Goal: Information Seeking & Learning: Check status

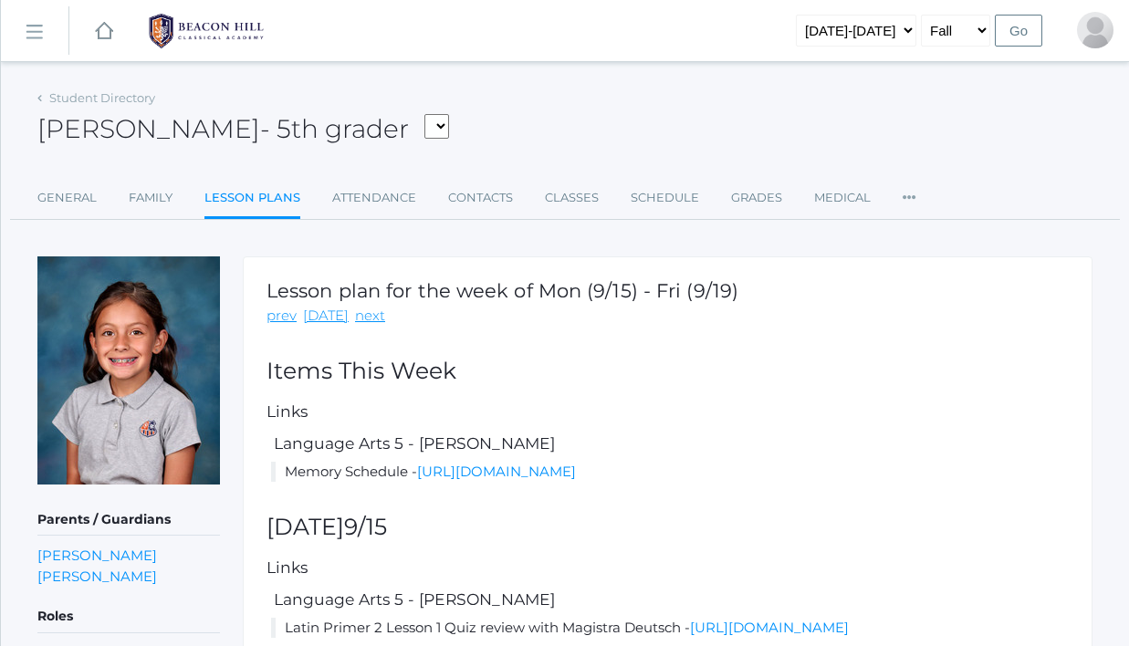
click at [41, 24] on rect at bounding box center [33, 31] width 29 height 29
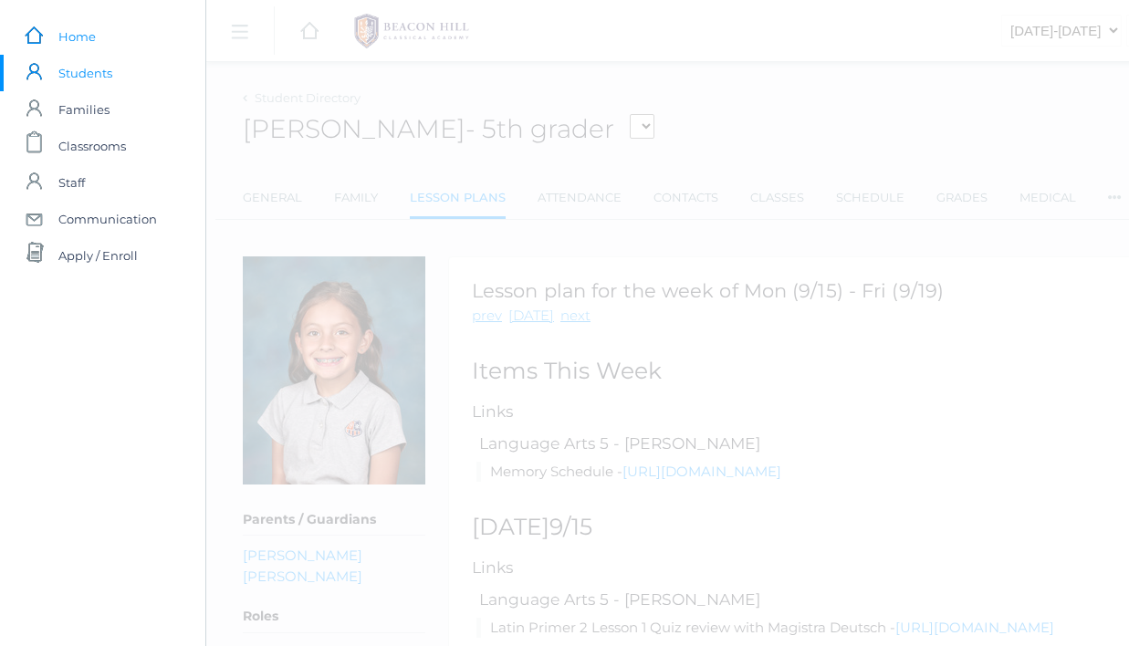
click at [49, 48] on link "icons/ui/navigation/home Created with Sketch. Home" at bounding box center [102, 36] width 205 height 36
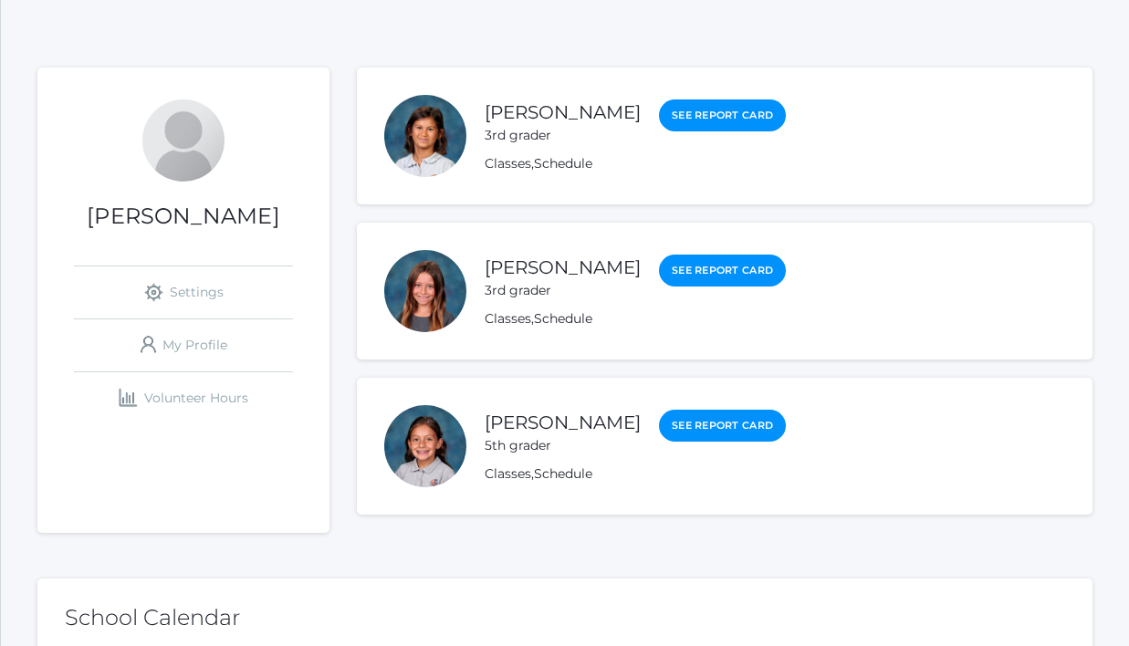
scroll to position [165, 0]
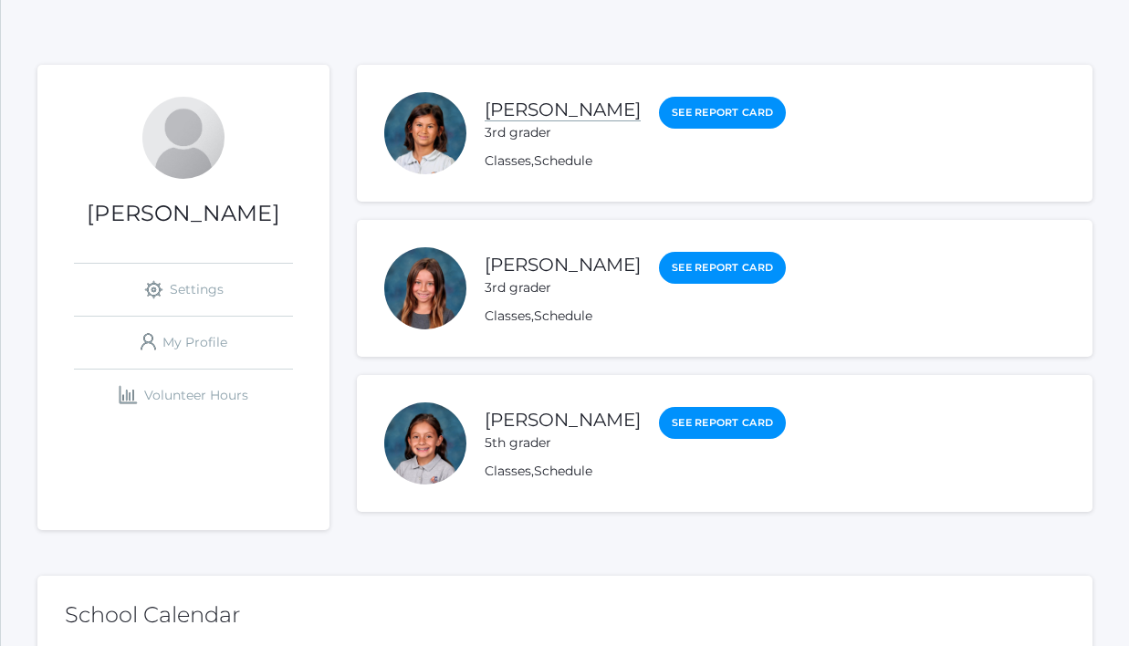
click at [547, 108] on link "[PERSON_NAME]" at bounding box center [562, 110] width 156 height 23
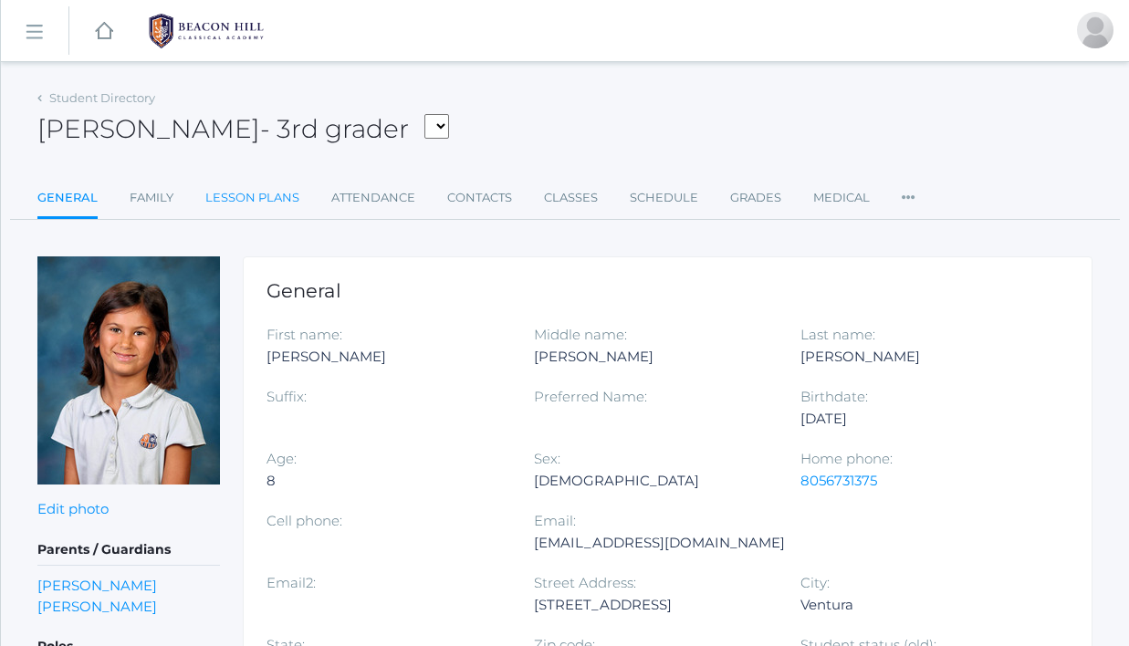
click at [293, 193] on link "Lesson Plans" at bounding box center [252, 198] width 94 height 36
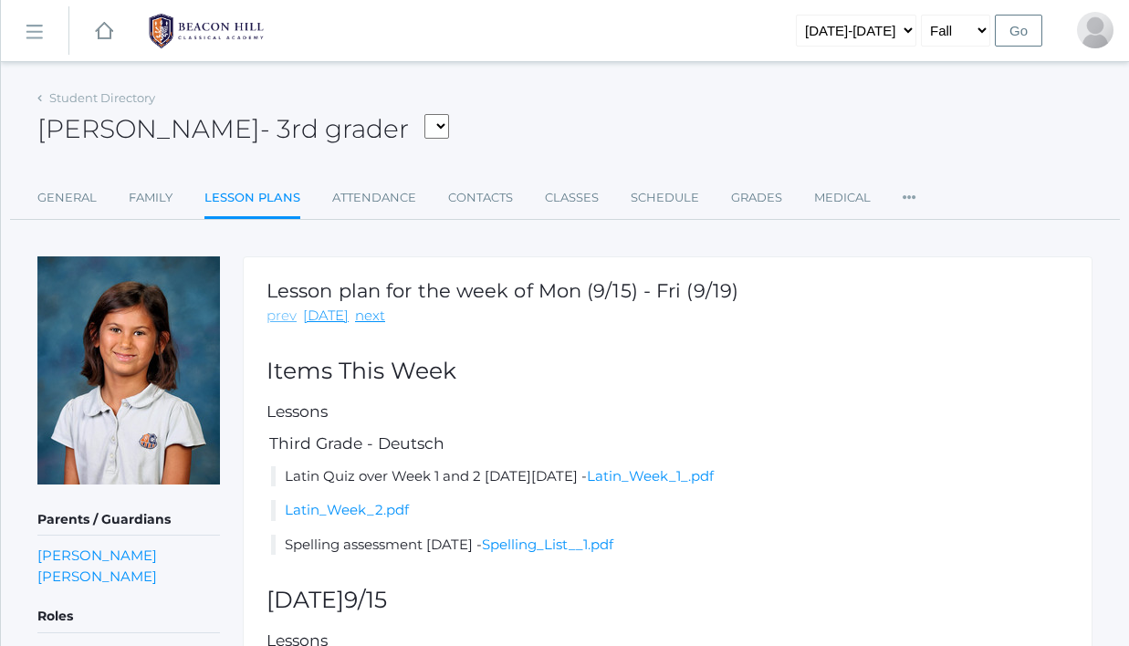
click at [284, 318] on link "prev" at bounding box center [281, 316] width 30 height 21
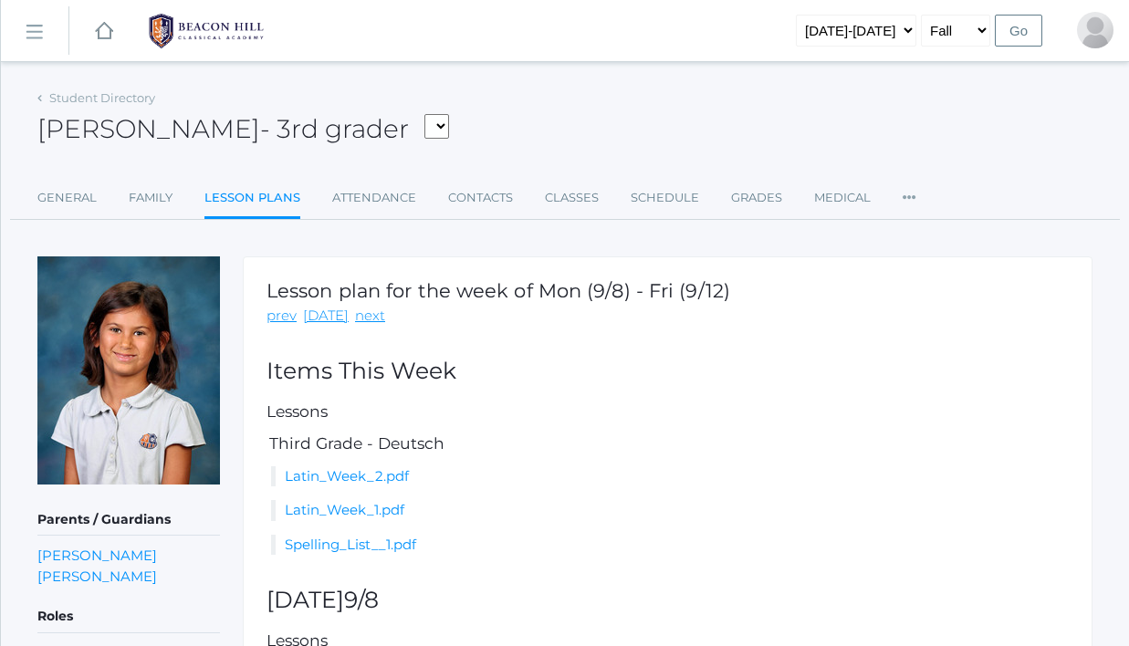
click at [284, 318] on link "prev" at bounding box center [281, 316] width 30 height 21
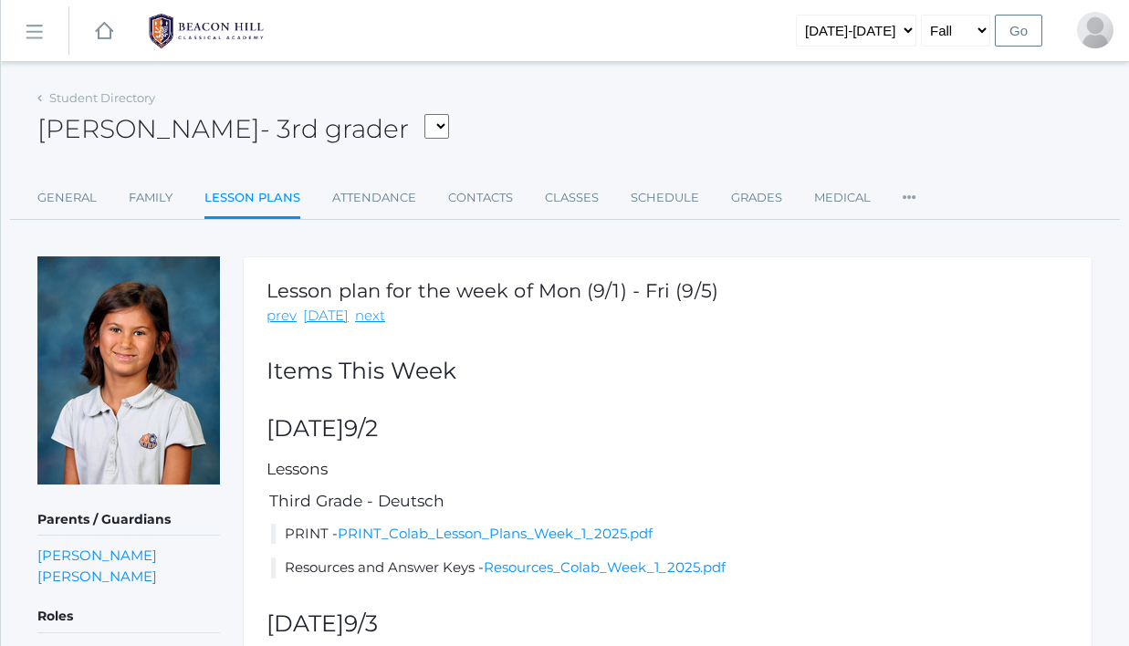
click at [284, 318] on link "prev" at bounding box center [281, 316] width 30 height 21
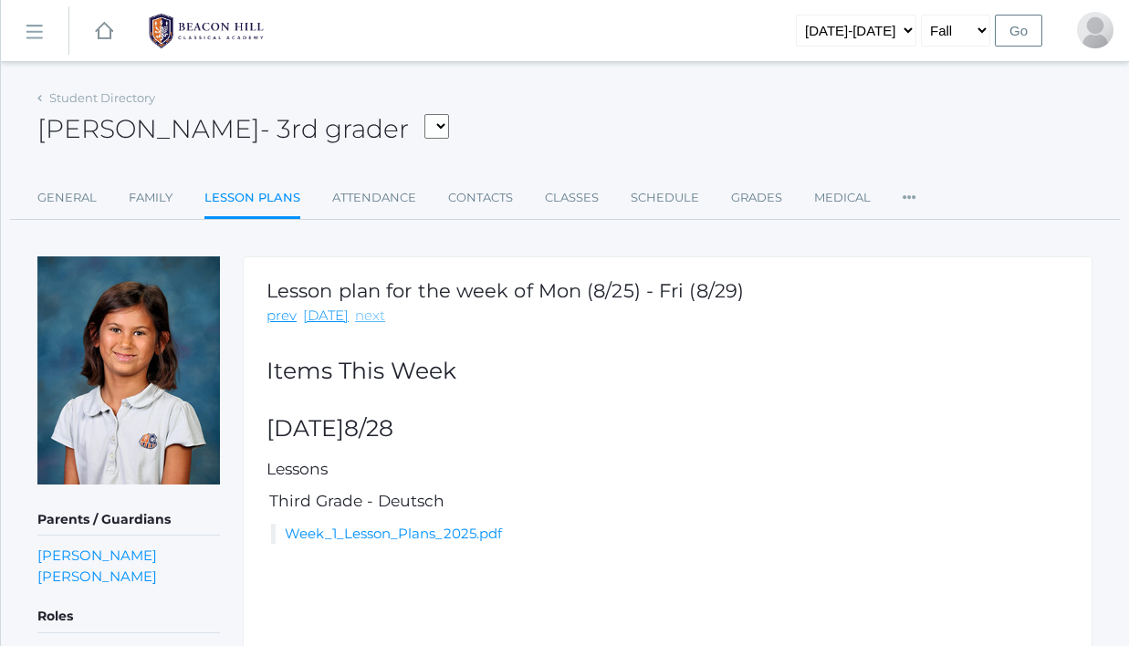
click at [365, 316] on link "next" at bounding box center [370, 316] width 30 height 21
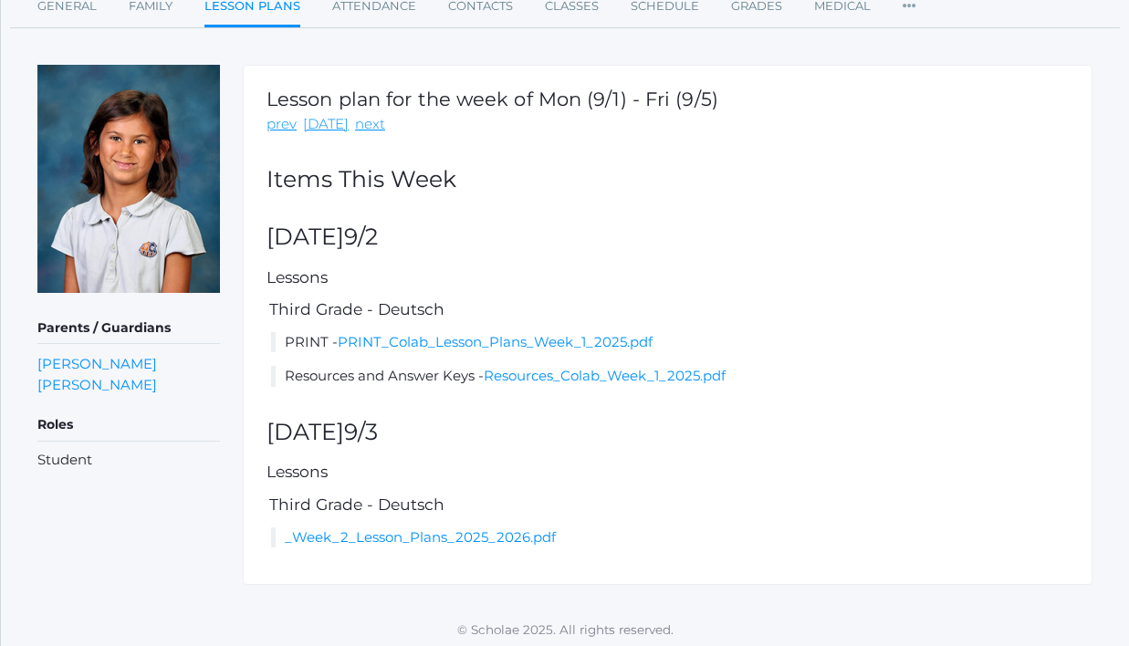
scroll to position [191, 0]
click at [517, 341] on link "PRINT_Colab_Lesson_Plans_Week_1_2025.pdf" at bounding box center [495, 342] width 315 height 17
